Goal: Task Accomplishment & Management: Use online tool/utility

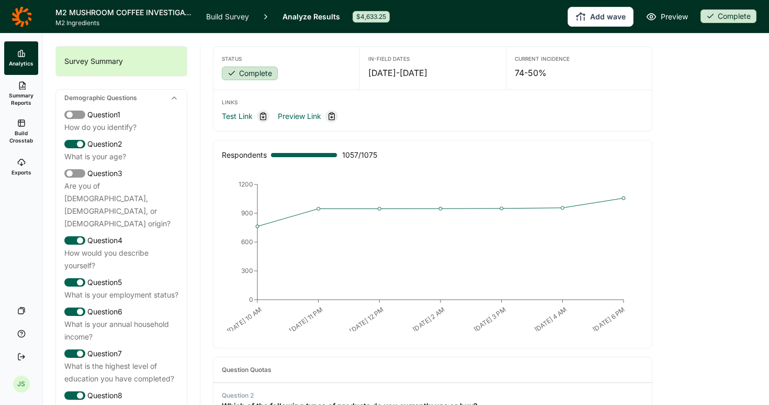
click at [21, 133] on span "Build Crosstab" at bounding box center [21, 136] width 26 height 15
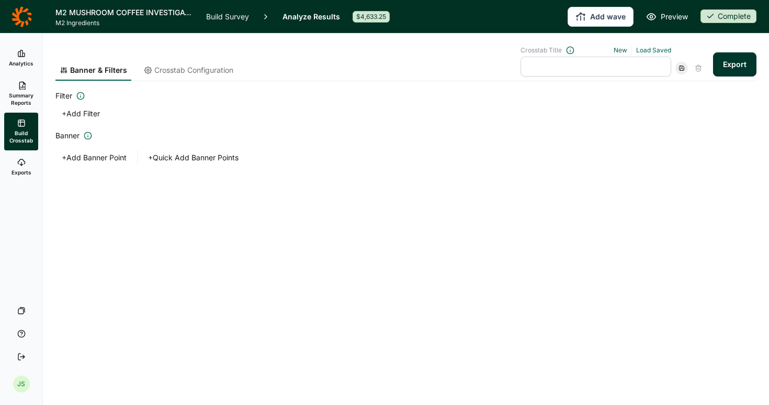
click at [26, 92] on span "Summary Reports" at bounding box center [21, 99] width 26 height 15
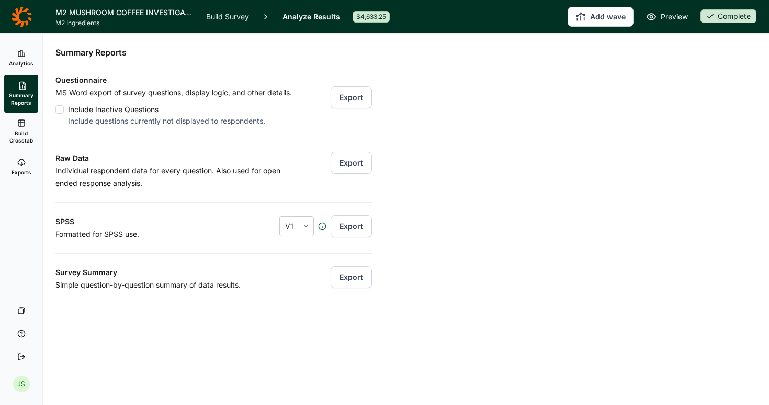
click at [24, 135] on span "Build Crosstab" at bounding box center [21, 136] width 26 height 15
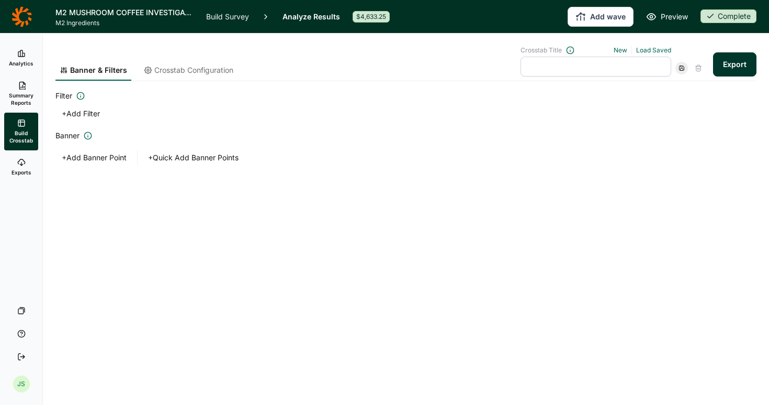
click at [24, 57] on icon at bounding box center [21, 53] width 8 height 8
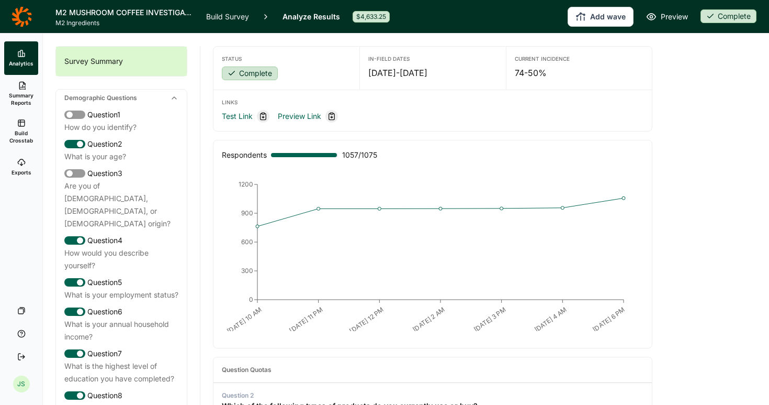
click at [24, 90] on link "Summary Reports" at bounding box center [21, 94] width 34 height 38
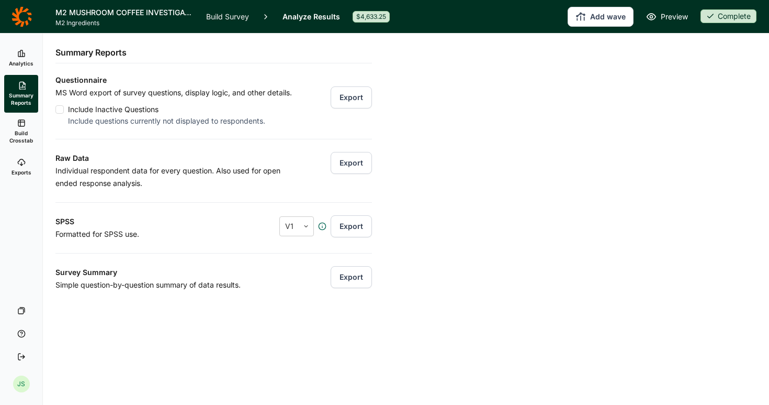
click at [344, 276] on button "Export" at bounding box center [351, 277] width 41 height 22
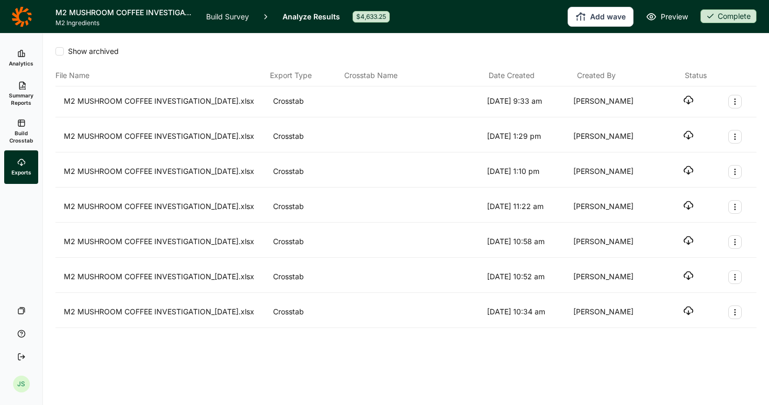
click at [687, 102] on use "button" at bounding box center [689, 100] width 9 height 8
